Goal: Task Accomplishment & Management: Manage account settings

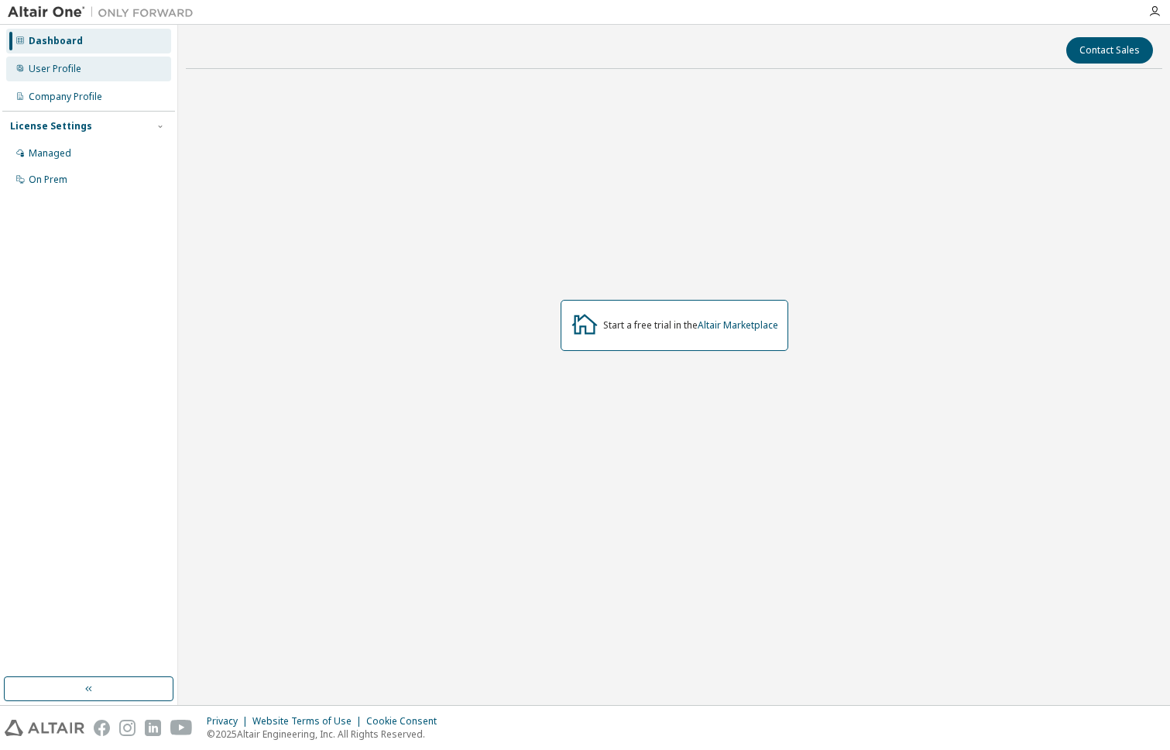
click at [76, 77] on div "User Profile" at bounding box center [88, 69] width 165 height 25
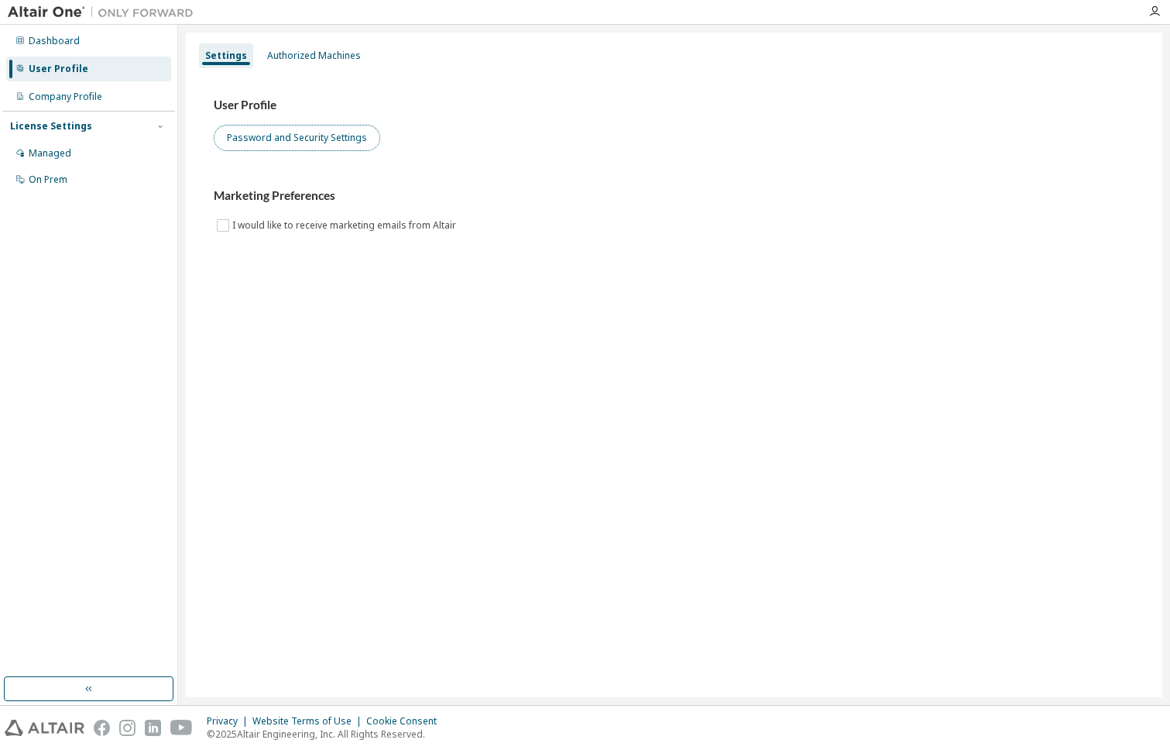
click at [328, 146] on button "Password and Security Settings" at bounding box center [297, 138] width 167 height 26
